Goal: Check status: Check status

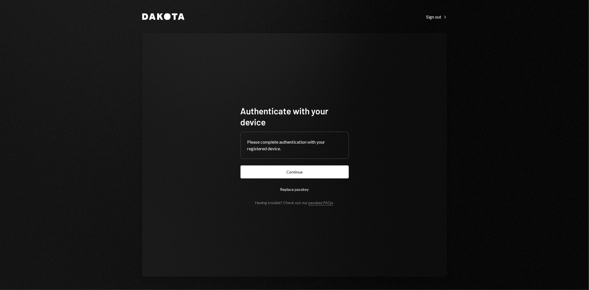
click at [261, 164] on form "Authenticate with your device Please complete authentication with your register…" at bounding box center [295, 155] width 108 height 100
click at [263, 169] on button "Continue" at bounding box center [295, 172] width 108 height 13
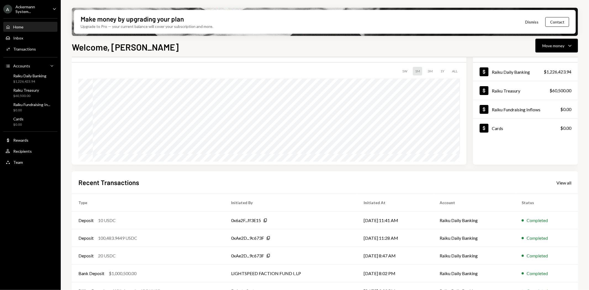
scroll to position [43, 0]
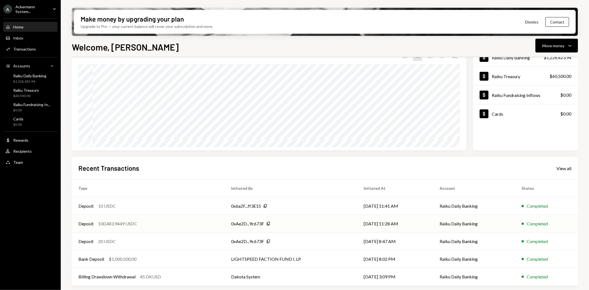
click at [534, 223] on div "Completed" at bounding box center [537, 224] width 21 height 7
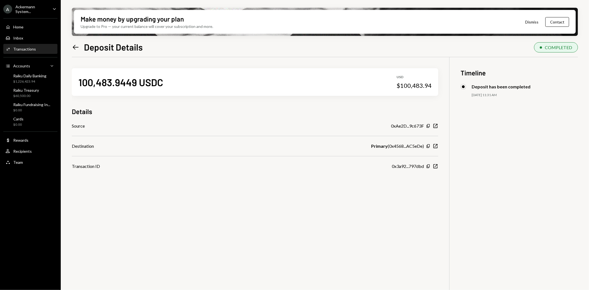
click at [75, 48] on icon "Left Arrow" at bounding box center [76, 47] width 8 height 8
